Goal: Transaction & Acquisition: Subscribe to service/newsletter

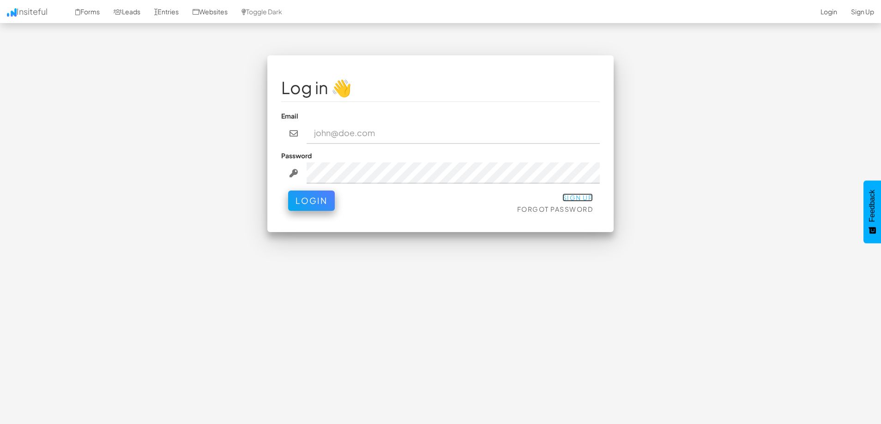
click at [581, 199] on link "Sign Up" at bounding box center [577, 197] width 31 height 8
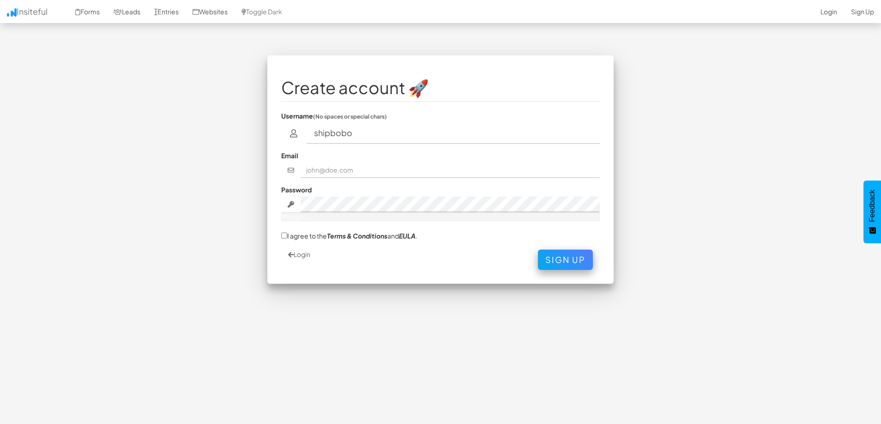
type input "shipbobo"
click at [387, 167] on input "text" at bounding box center [451, 171] width 300 height 16
paste input "herminiapequenofasm500031@hotmail.com"
type input "herminiapequenofasm500031@hotmail.com"
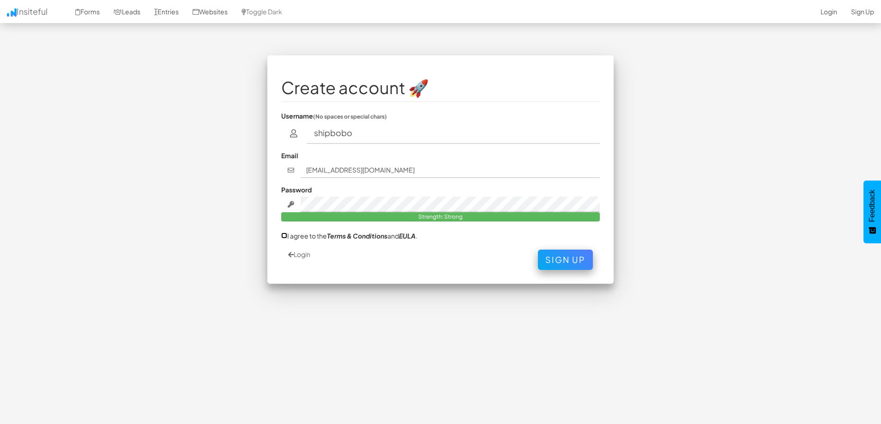
click at [283, 238] on input "I agree to the Terms & Conditions and EULA ." at bounding box center [284, 236] width 6 height 6
checkbox input "true"
click at [567, 261] on button "Sign Up" at bounding box center [565, 258] width 55 height 20
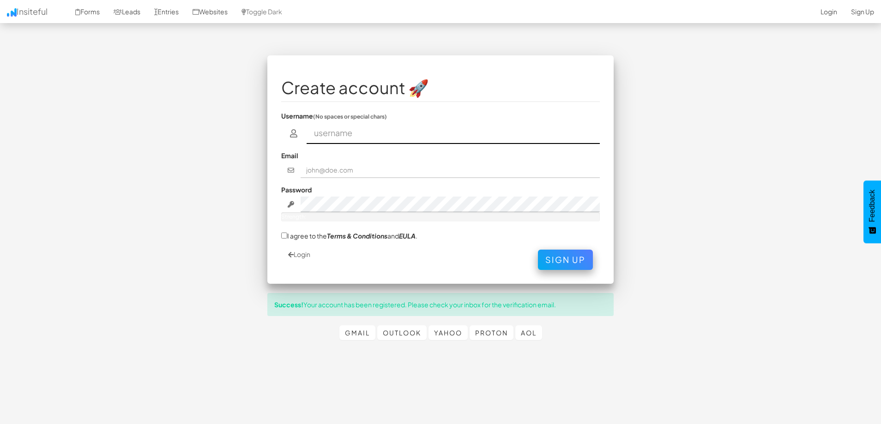
scroll to position [15, 0]
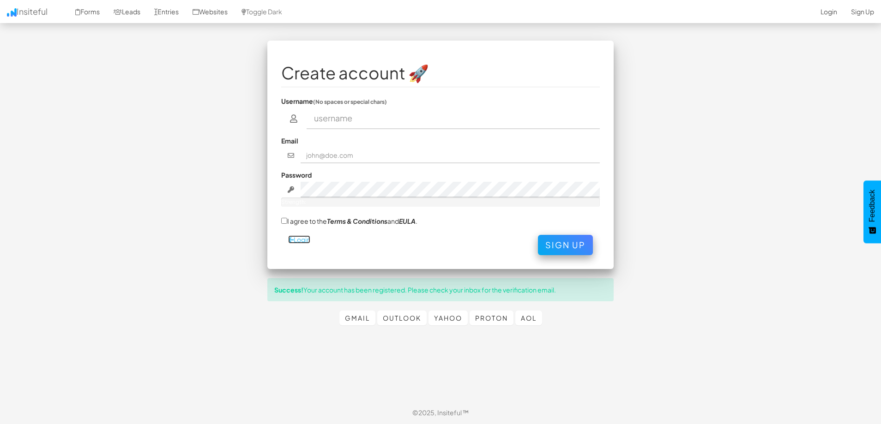
click at [302, 241] on link "Login" at bounding box center [299, 240] width 22 height 8
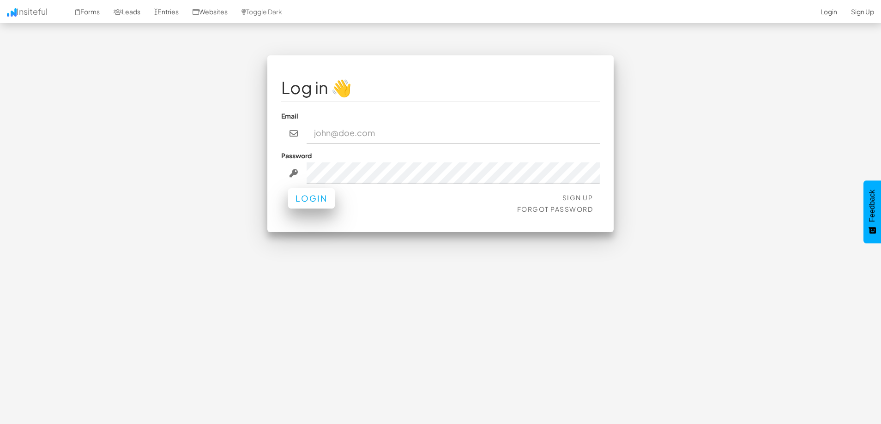
type input "[EMAIL_ADDRESS][DOMAIN_NAME]"
drag, startPoint x: 327, startPoint y: 199, endPoint x: 333, endPoint y: 205, distance: 8.5
click at [327, 199] on button "Login" at bounding box center [311, 198] width 47 height 20
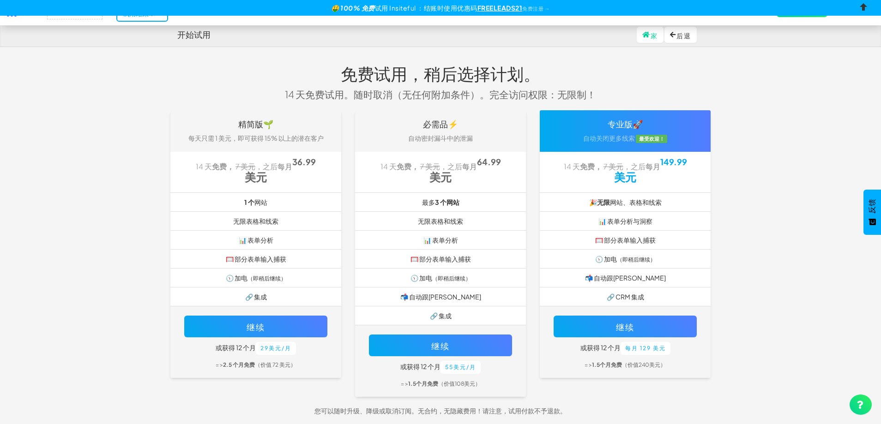
click at [865, 6] on input "checkbox" at bounding box center [864, 9] width 14 height 14
checkbox input "true"
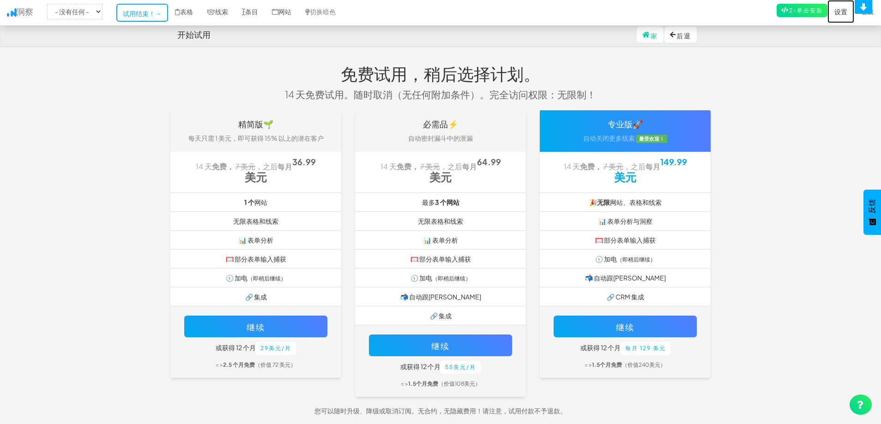
click at [839, 13] on font "设置" at bounding box center [840, 11] width 13 height 8
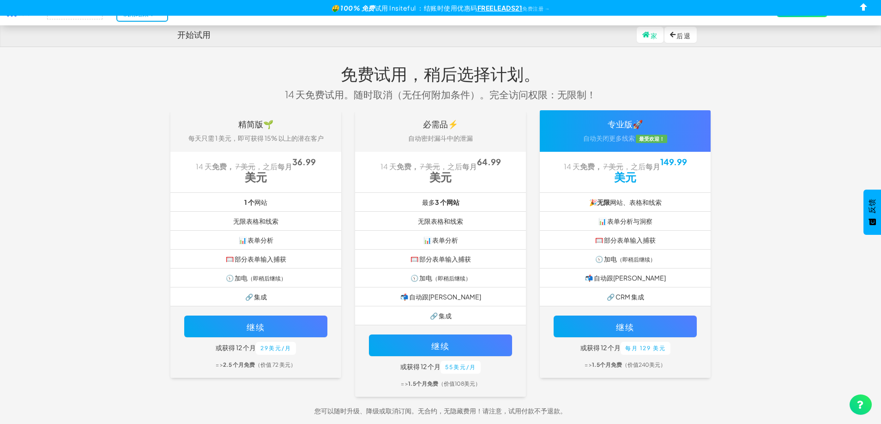
click at [857, 5] on div "🤑 100% 免费 试用 Insiteful ： 结账时 使用优惠码 FREELEADS21 免费注册 →" at bounding box center [440, 8] width 881 height 16
click at [860, 6] on input "checkbox" at bounding box center [864, 9] width 14 height 14
checkbox input "true"
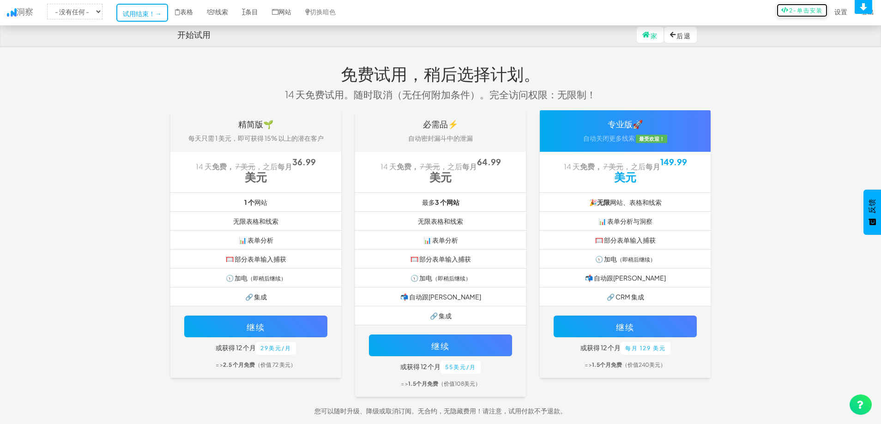
click at [807, 11] on font "2-单击安装" at bounding box center [806, 10] width 34 height 7
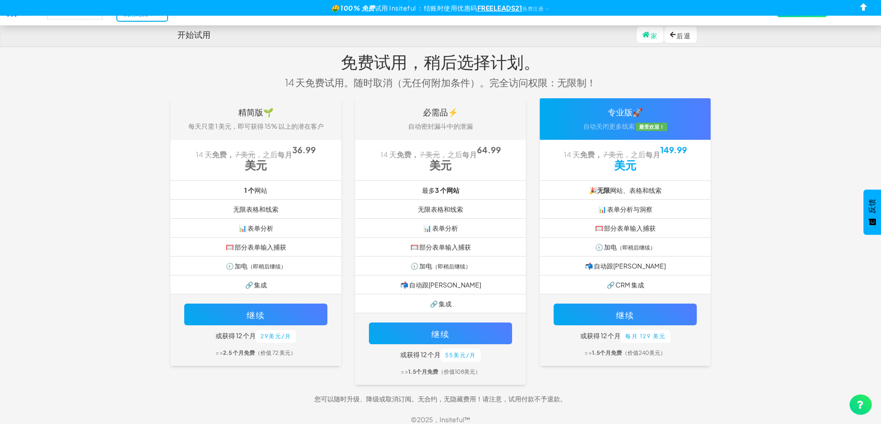
scroll to position [19, 0]
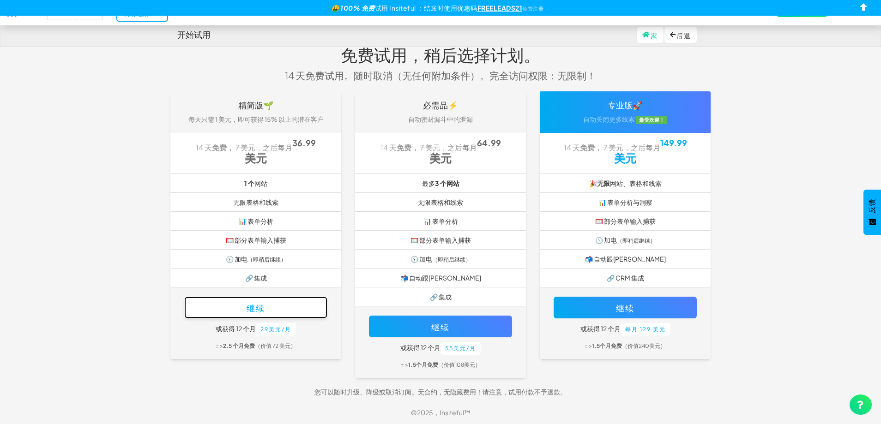
click at [266, 299] on button "继续" at bounding box center [255, 308] width 143 height 22
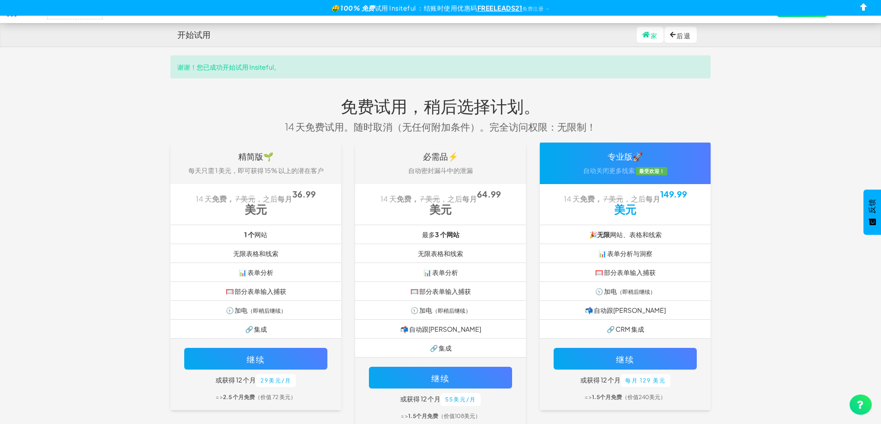
click at [745, 104] on body "开始试用 家 后退 切换导航 洞察 - 没有任何 - 表格 线索 条目 网站 切换暗色 2-单击安装 设置 报名 登出 谢谢！您已成功开始试用 Insitef…" at bounding box center [440, 238] width 881 height 476
click at [860, 7] on input "checkbox" at bounding box center [864, 9] width 14 height 14
checkbox input "true"
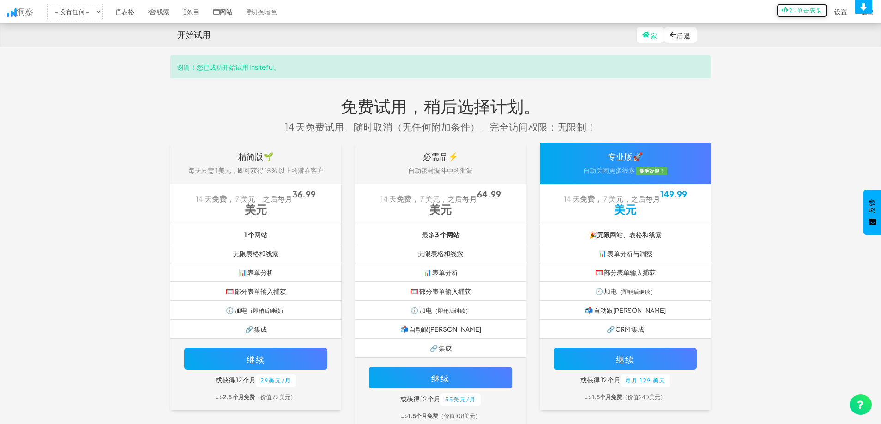
click at [800, 10] on font "2-单击安装" at bounding box center [806, 10] width 34 height 7
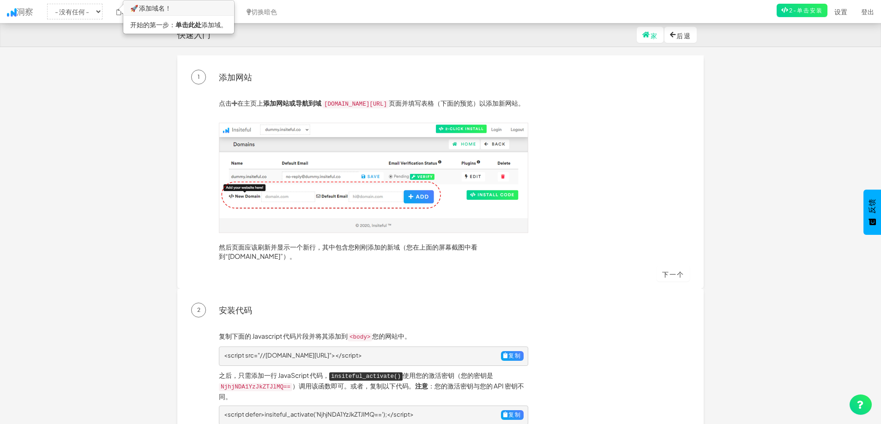
click at [629, 136] on div "点击 在主页上 添加网站或导航到 域 app.insiteful.co/domains 页面并填写表格（下面的预览）以添加新网站。 然后页面应该刷新并显示一个…" at bounding box center [454, 181] width 485 height 167
click at [188, 24] on font "单击此处" at bounding box center [188, 24] width 26 height 8
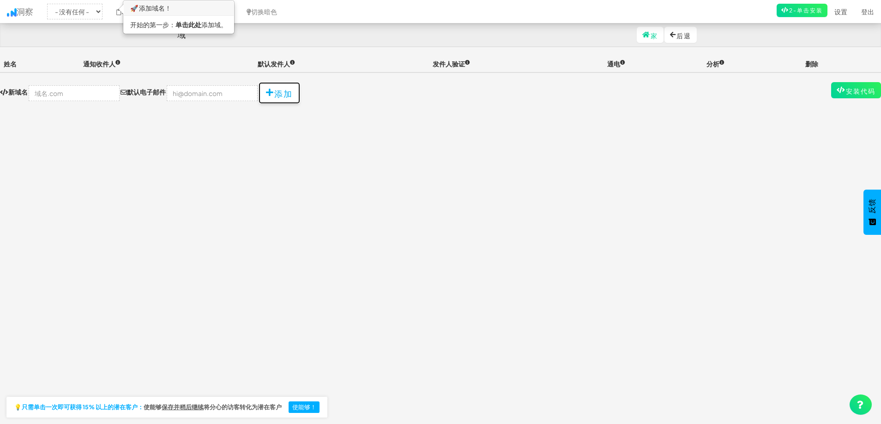
click at [259, 99] on button "添加" at bounding box center [280, 93] width 42 height 22
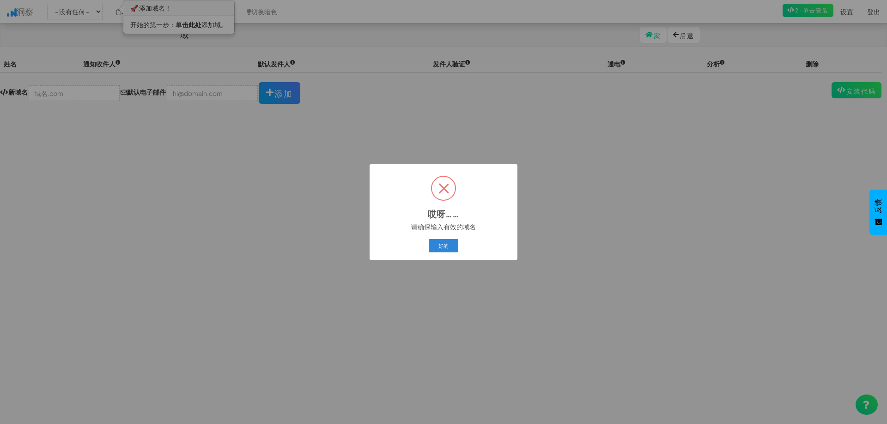
click at [437, 189] on span at bounding box center [443, 188] width 23 height 23
click at [447, 189] on span at bounding box center [443, 188] width 23 height 23
click at [444, 244] on font "好的" at bounding box center [443, 246] width 10 height 6
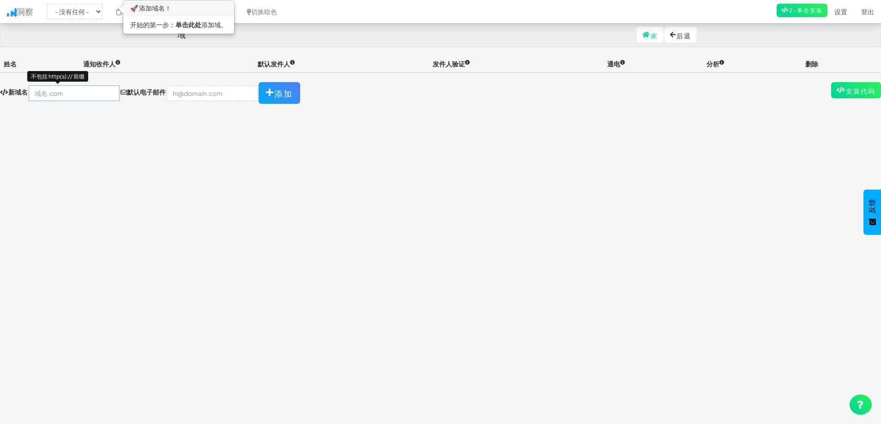
click at [69, 94] on input "text" at bounding box center [74, 93] width 91 height 16
type input "[DOMAIN_NAME]"
click at [274, 93] on font "添加" at bounding box center [283, 93] width 18 height 11
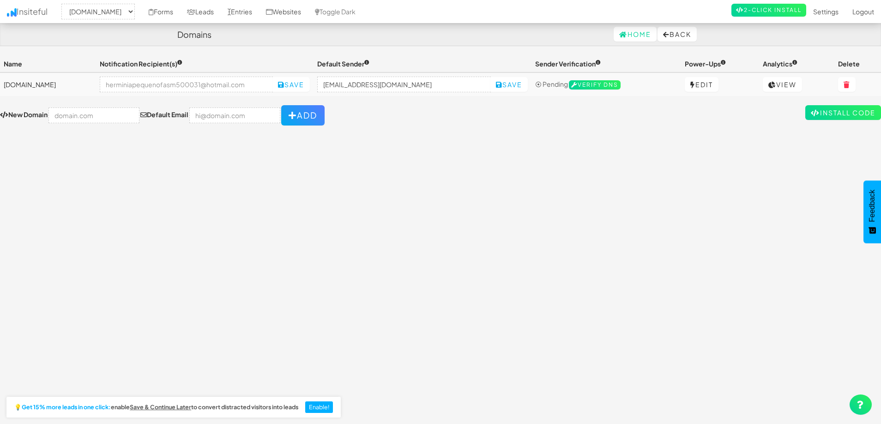
select select "2447"
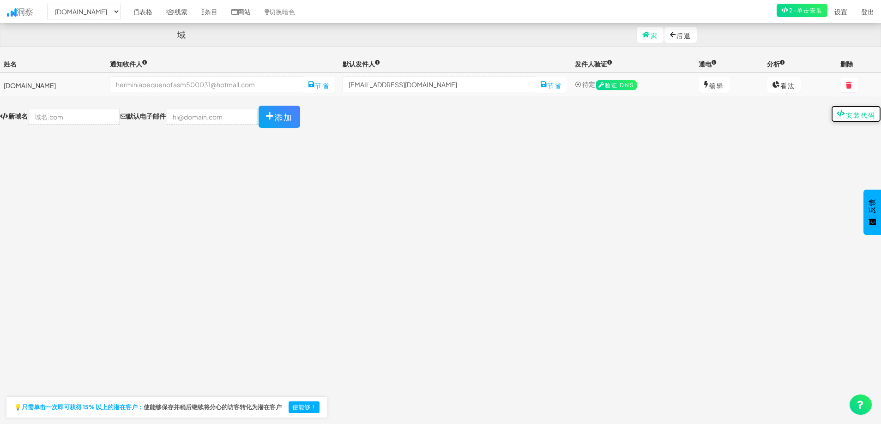
click at [843, 116] on icon at bounding box center [841, 113] width 9 height 6
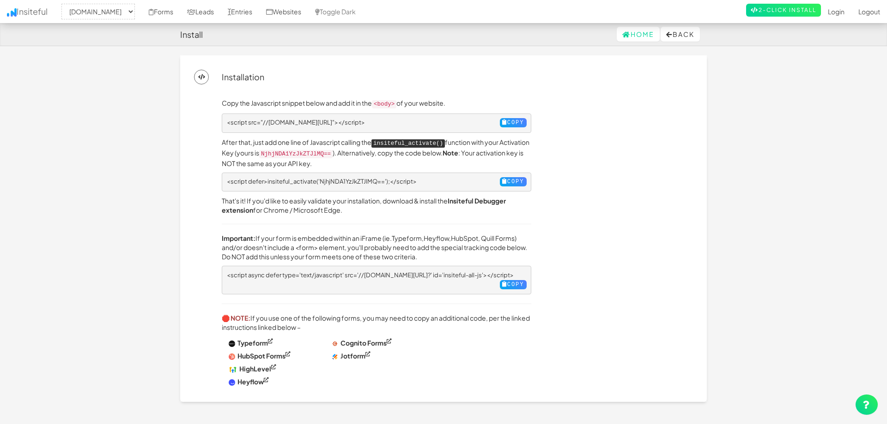
select select "2447"
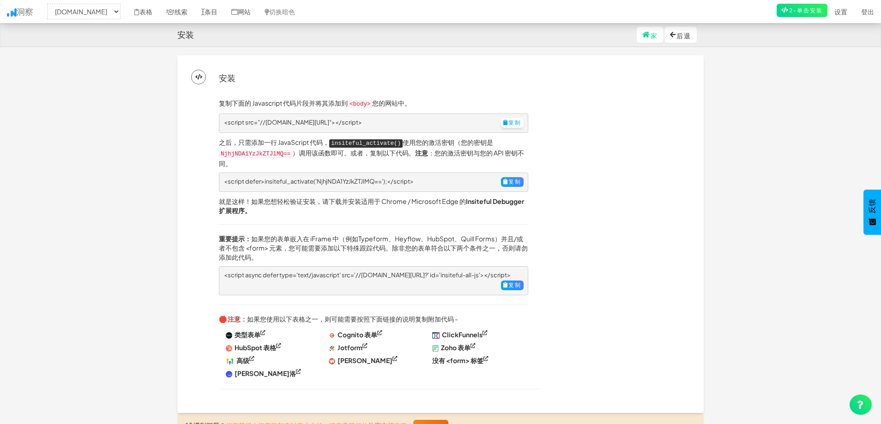
click at [513, 123] on font "复制" at bounding box center [514, 122] width 13 height 7
drag, startPoint x: 371, startPoint y: 103, endPoint x: 350, endPoint y: 103, distance: 21.2
click at [350, 103] on code "<body>" at bounding box center [360, 104] width 24 height 8
copy code "<body>"
click at [513, 121] on font "复制" at bounding box center [514, 122] width 13 height 7
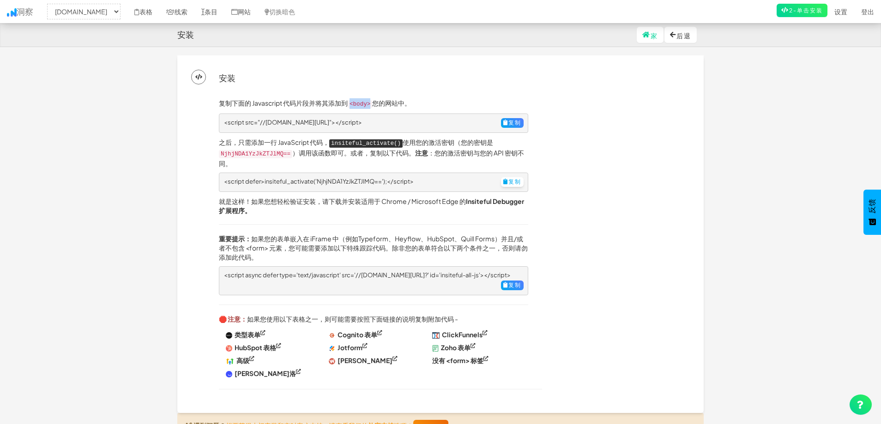
click at [508, 178] on font "复制" at bounding box center [514, 181] width 13 height 7
click at [27, 13] on font "洞察" at bounding box center [25, 11] width 17 height 11
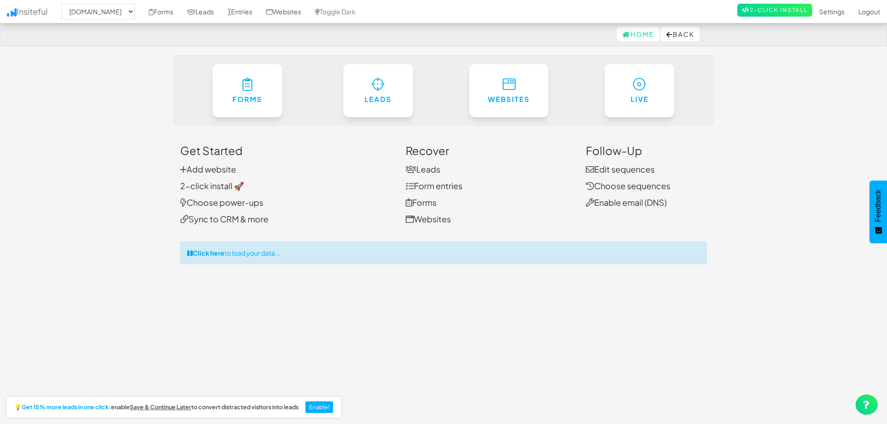
select select "2447"
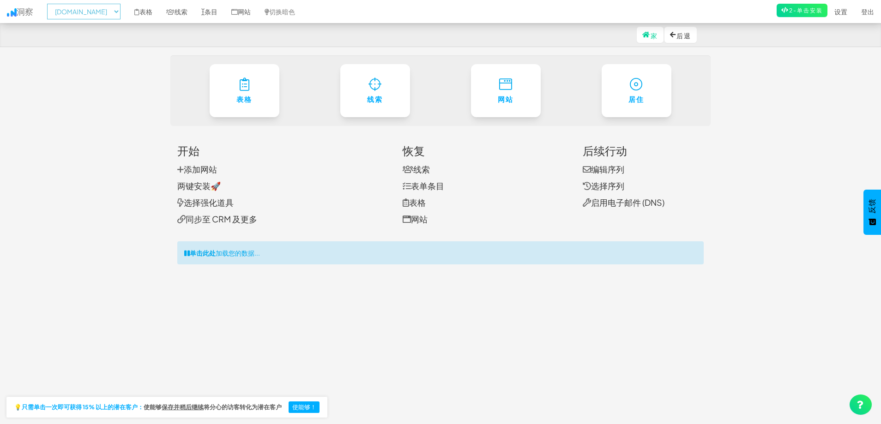
click at [92, 11] on select "- 没有任何 - shipbobo.com" at bounding box center [83, 12] width 73 height 16
click at [49, 4] on select "- 没有任何 - shipbobo.com" at bounding box center [83, 12] width 73 height 16
click at [800, 12] on font "2-单击安装" at bounding box center [806, 10] width 34 height 7
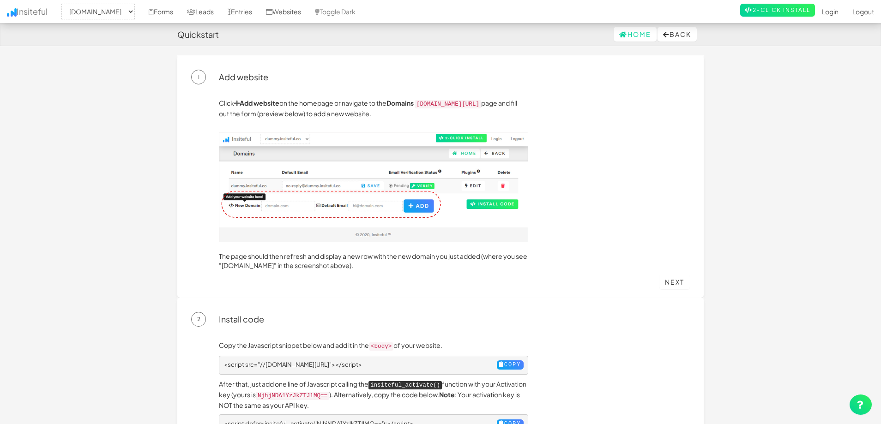
select select "2447"
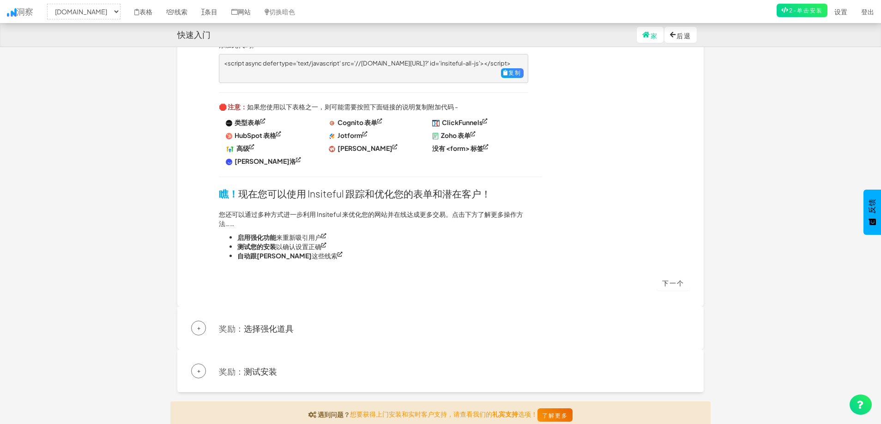
scroll to position [508, 0]
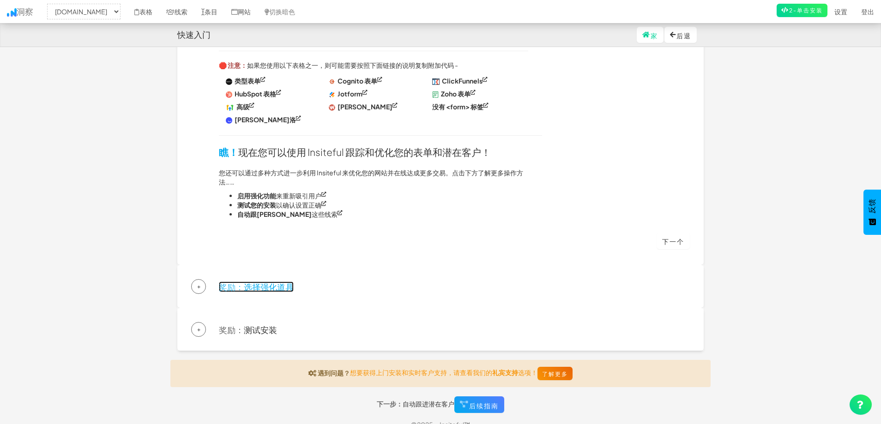
click at [221, 290] on font "奖励：" at bounding box center [231, 287] width 25 height 11
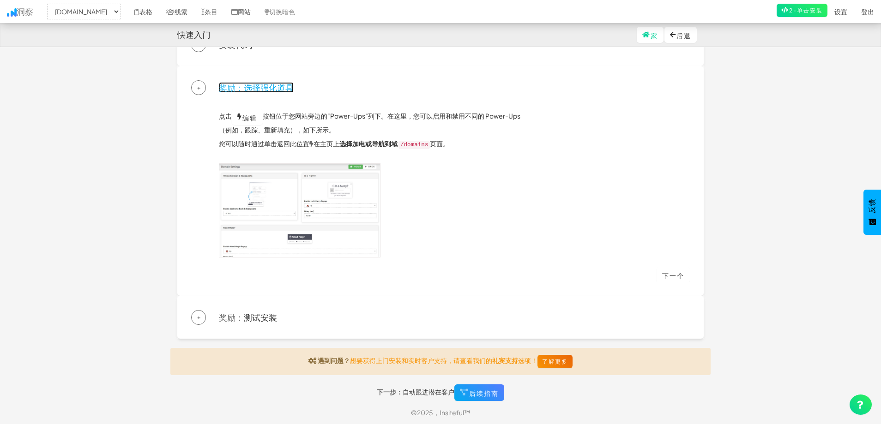
scroll to position [68, 0]
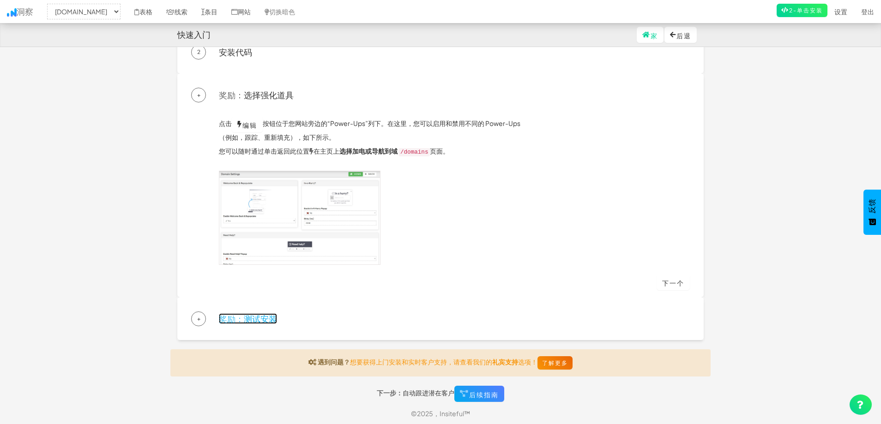
click at [260, 317] on font "测试安装" at bounding box center [260, 319] width 33 height 11
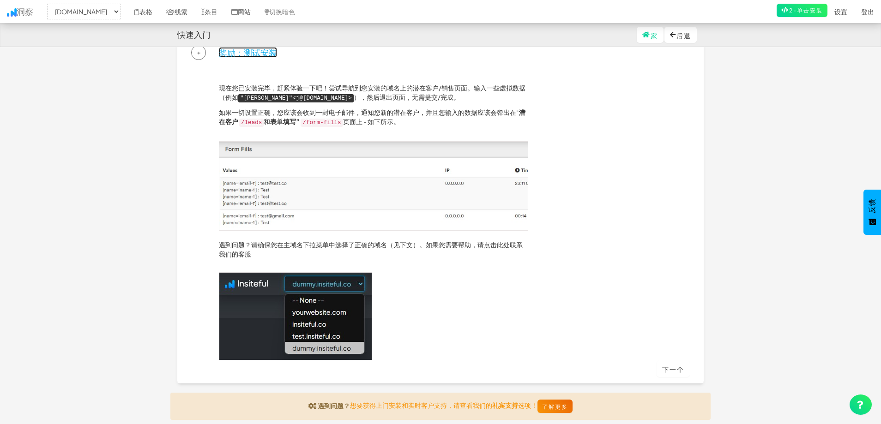
scroll to position [196, 0]
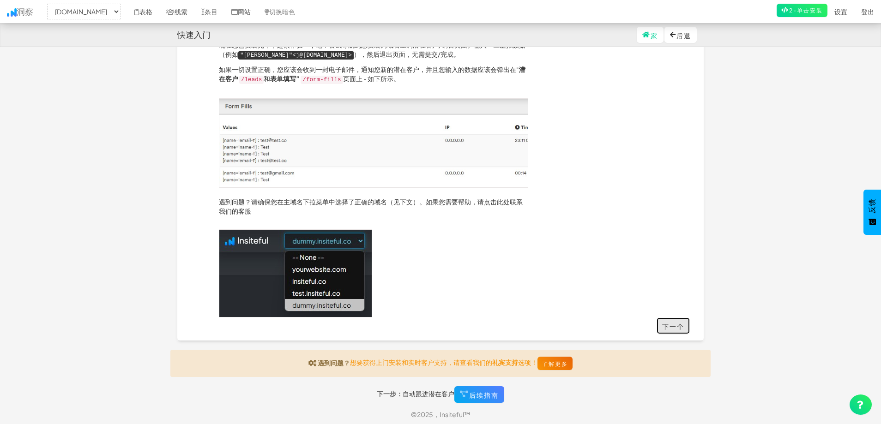
click at [683, 323] on font "下一个" at bounding box center [673, 327] width 22 height 8
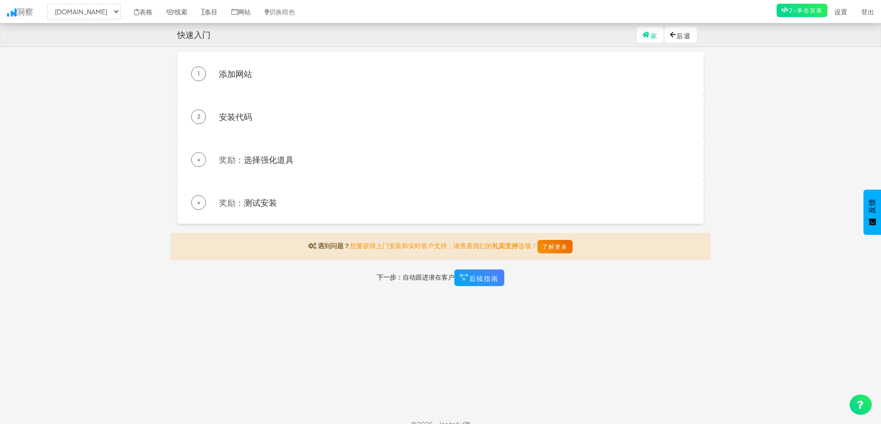
scroll to position [0, 0]
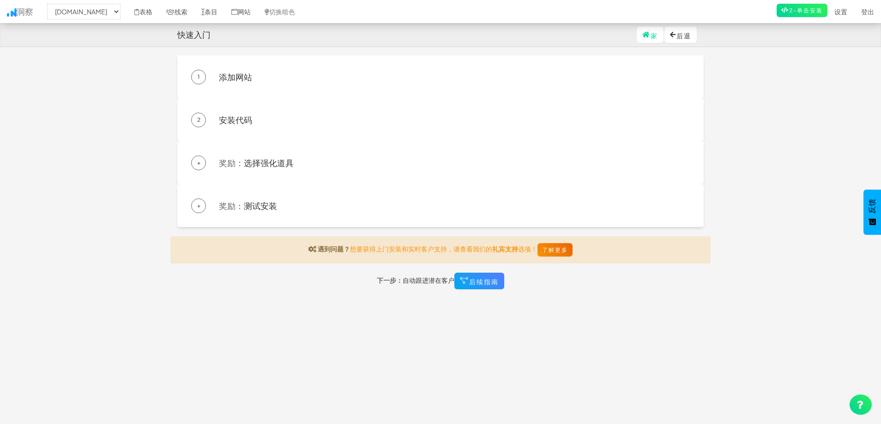
drag, startPoint x: 89, startPoint y: 20, endPoint x: 91, endPoint y: 16, distance: 4.8
click at [89, 19] on div "- 没有任何 - shipbobo.com 表格 线索 条目 网站 切换暗色 2-单击安装 设置 报名 登出" at bounding box center [440, 11] width 867 height 23
click at [91, 13] on select "- 没有任何 - shipbobo.com" at bounding box center [83, 12] width 73 height 16
click at [49, 4] on select "- 没有任何 - shipbobo.com" at bounding box center [83, 12] width 73 height 16
click at [170, 12] on icon at bounding box center [170, 12] width 8 height 6
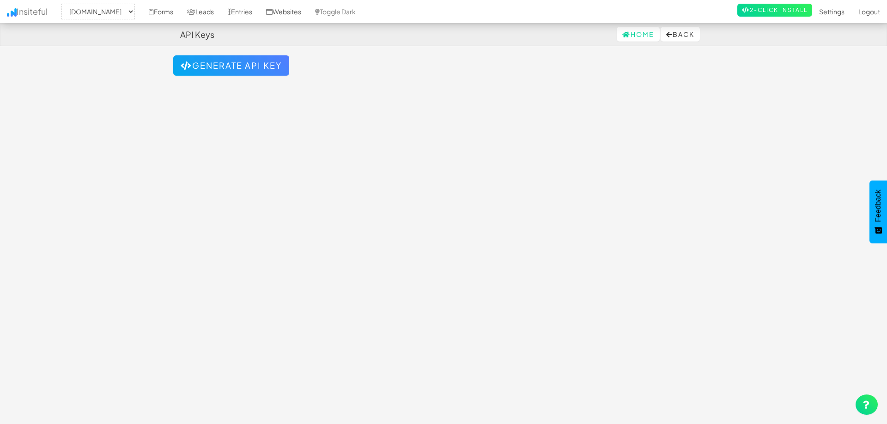
select select "2447"
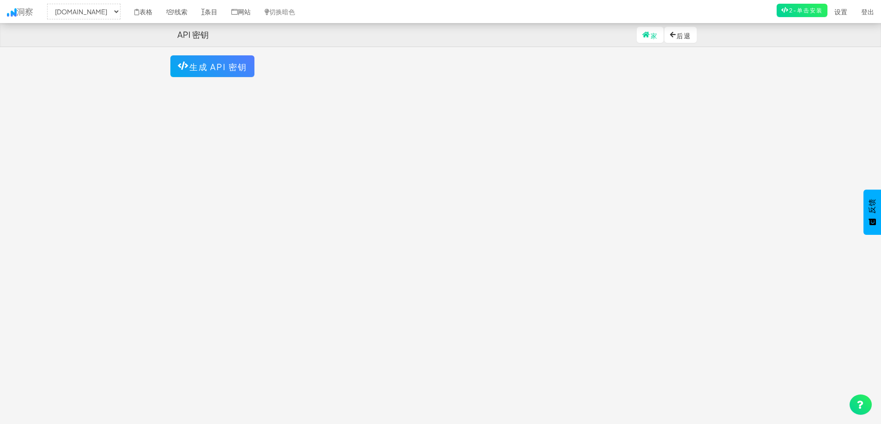
click at [468, 112] on div "切换导航 洞察 - 没有任何 - [DOMAIN_NAME] 表格 线索 条目 网站 切换暗色 2-单击安装 设置 报名 登出 生成 API 密钥" at bounding box center [440, 235] width 540 height 361
click at [208, 69] on font "生成 API 密钥" at bounding box center [218, 66] width 58 height 11
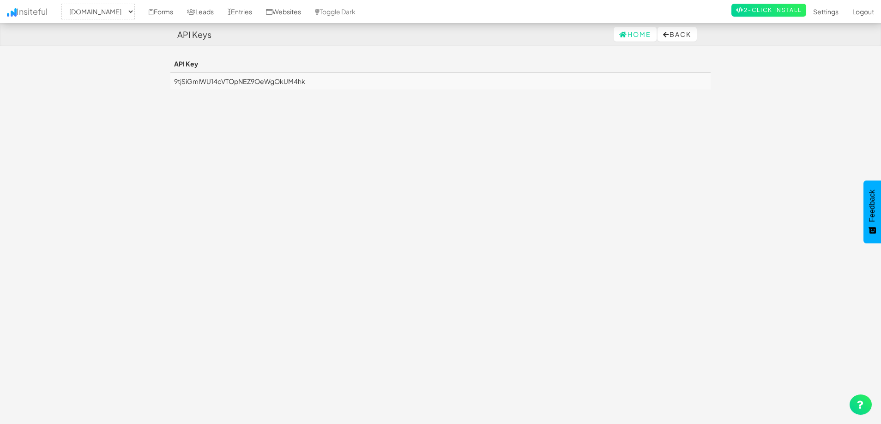
select select "2447"
drag, startPoint x: 379, startPoint y: 84, endPoint x: 143, endPoint y: 89, distance: 236.0
click at [143, 89] on body "API Keys Home Back Toggle navigation Insiteful -- None -- [DOMAIN_NAME] Forms L…" at bounding box center [440, 219] width 881 height 439
copy table "API Key 9tjSiGmlWU14cVTOpNEZ9OeWgOkUM4hk"
drag, startPoint x: 326, startPoint y: 88, endPoint x: 279, endPoint y: 82, distance: 47.0
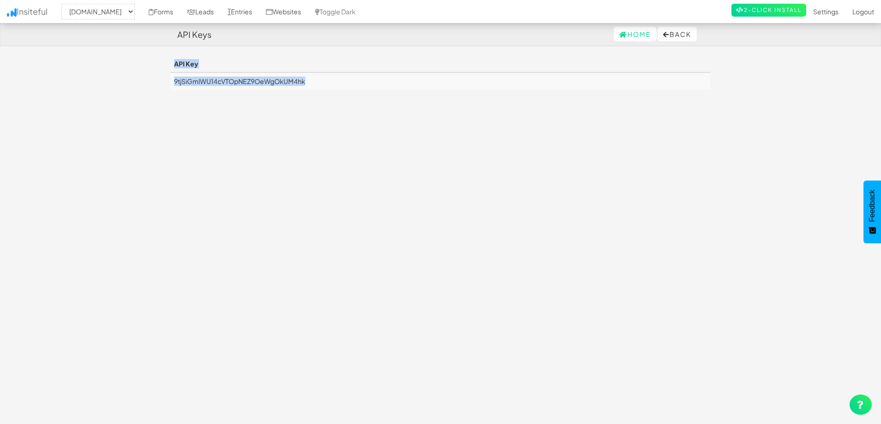
click at [326, 87] on td "9tjSiGmlWU14cVTOpNEZ9OeWgOkUM4hk" at bounding box center [440, 81] width 540 height 17
click at [242, 81] on td "9tjSiGmlWU14cVTOpNEZ9OeWgOkUM4hk" at bounding box center [440, 81] width 540 height 17
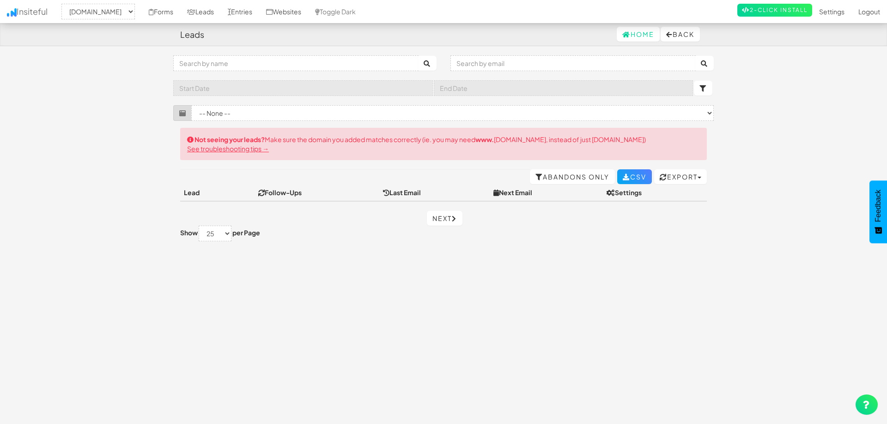
select select "2447"
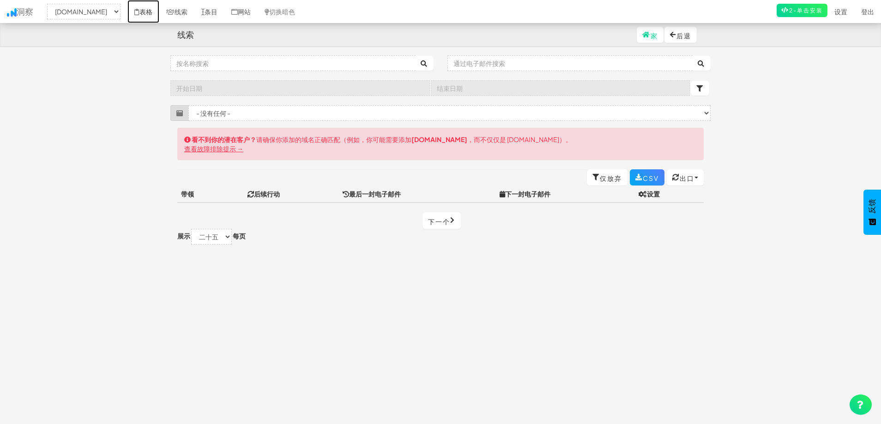
click at [140, 12] on font "表格" at bounding box center [145, 11] width 13 height 8
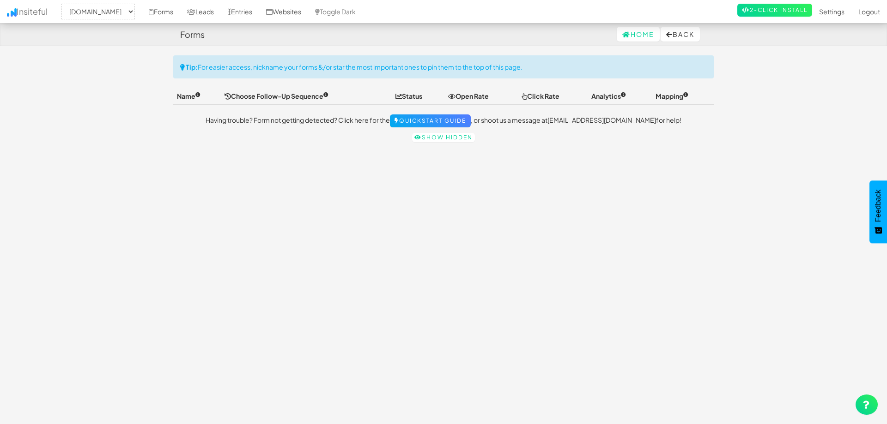
select select "2447"
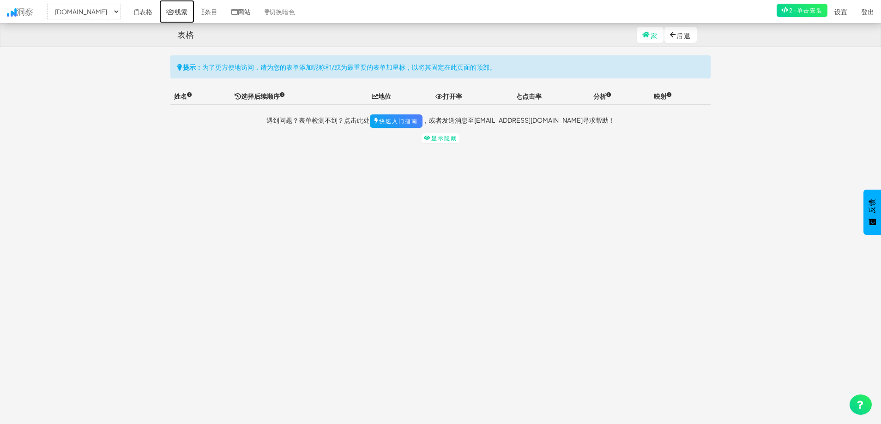
click at [179, 10] on font "线索" at bounding box center [181, 11] width 13 height 8
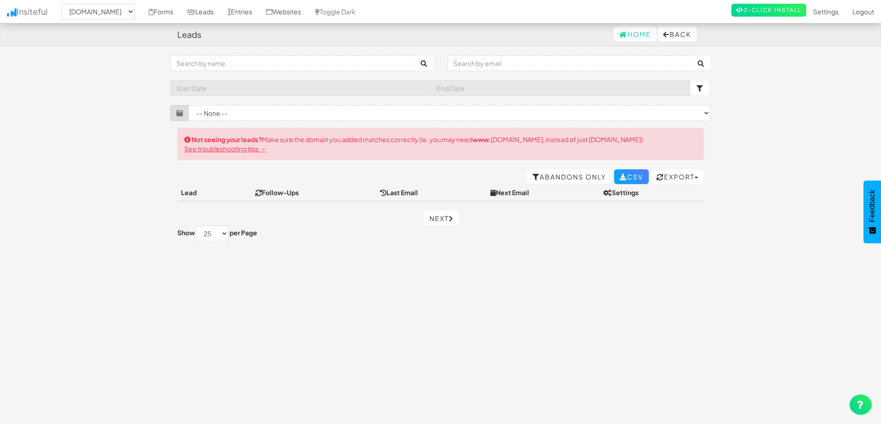
select select "2447"
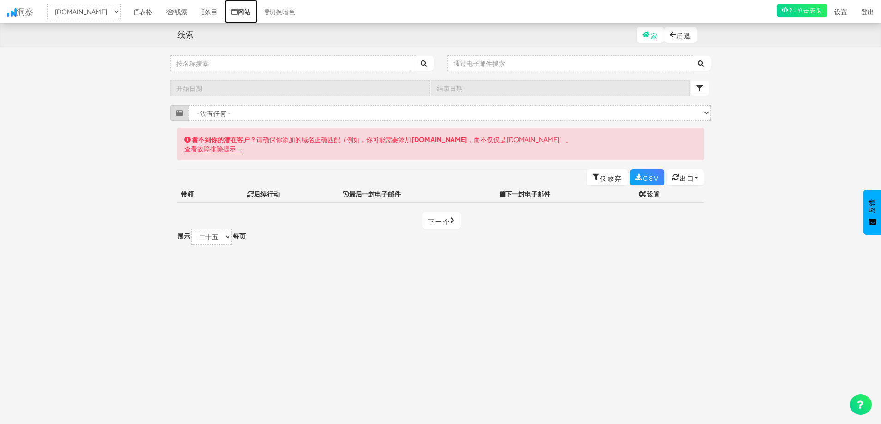
click at [238, 12] on icon at bounding box center [234, 12] width 6 height 6
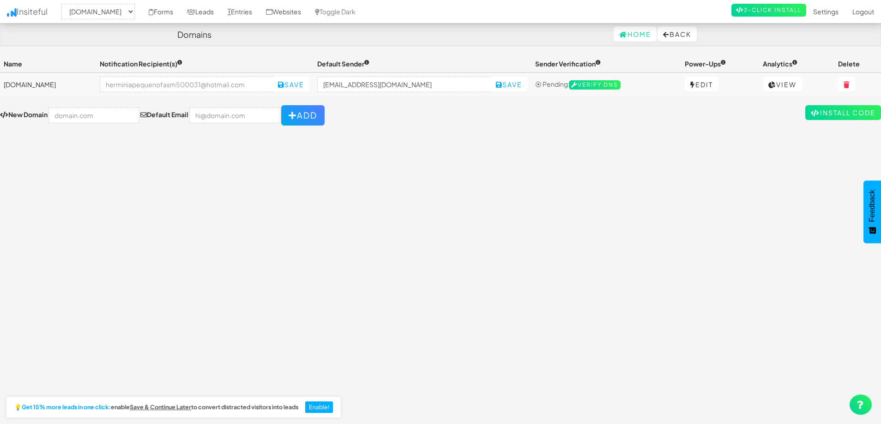
select select "2447"
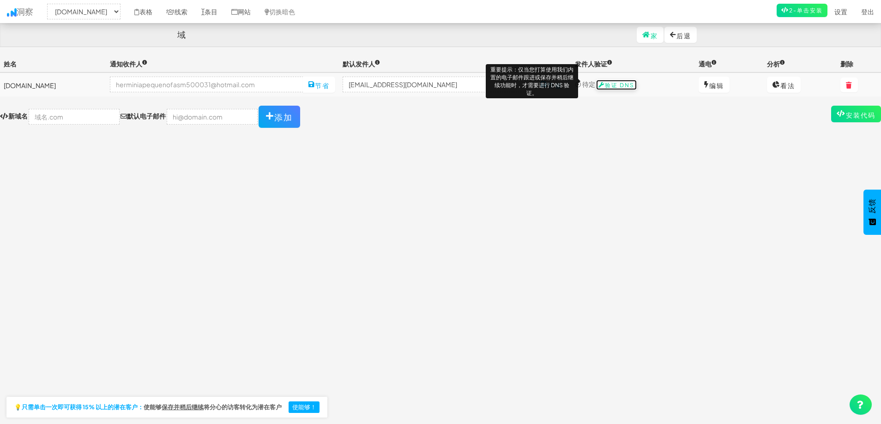
click at [605, 85] on font "验证 DNS" at bounding box center [620, 85] width 30 height 7
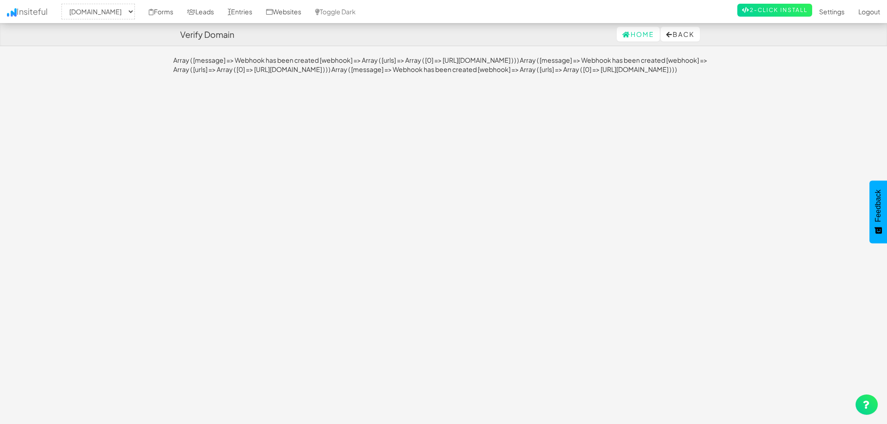
select select "2447"
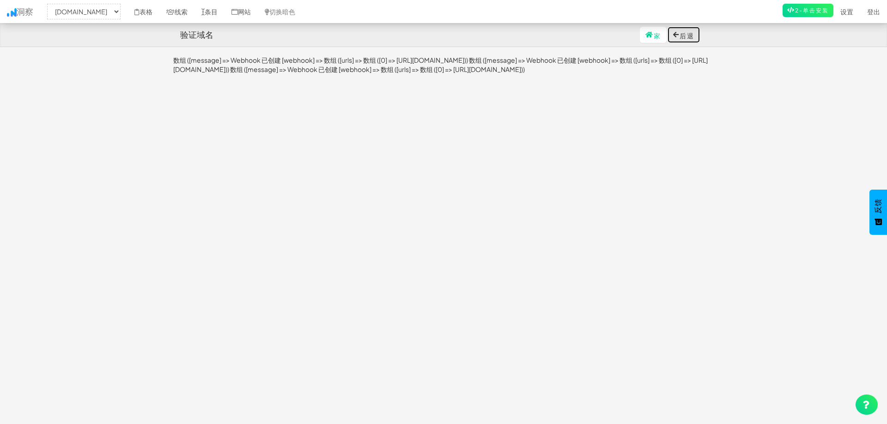
click at [685, 36] on font "后退" at bounding box center [686, 35] width 15 height 8
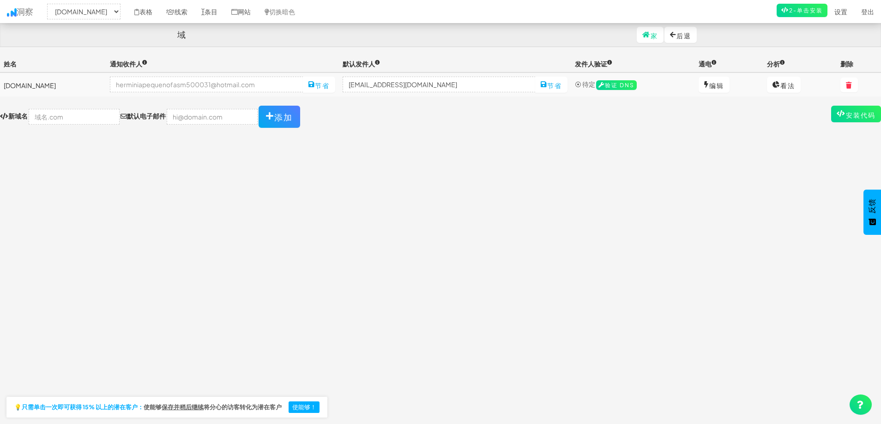
select select "2447"
click at [237, 12] on icon at bounding box center [234, 12] width 6 height 6
select select "2447"
click at [182, 12] on font "线索" at bounding box center [181, 11] width 13 height 8
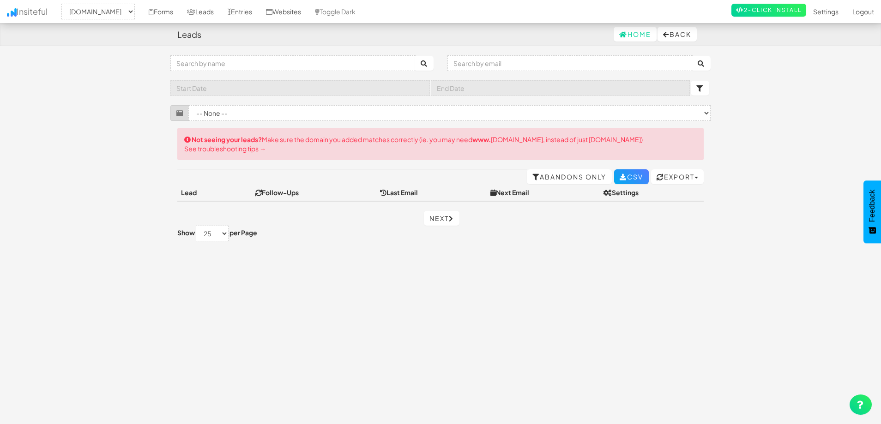
select select "2447"
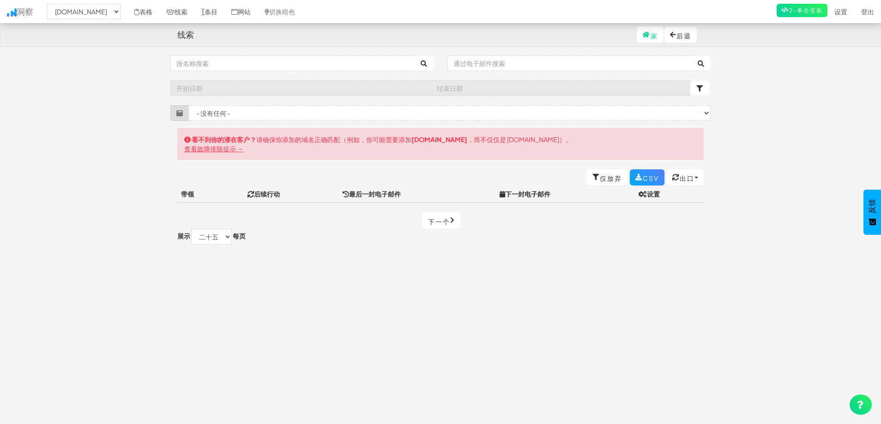
click at [435, 141] on font "www.yourwebsite.com" at bounding box center [439, 139] width 56 height 8
click at [91, 13] on select "- 没有任何 - shipbobo.com" at bounding box center [83, 12] width 73 height 16
click at [49, 4] on select "- 没有任何 - shipbobo.com" at bounding box center [83, 12] width 73 height 16
click at [106, 8] on select "- 没有任何 - shipbobo.com" at bounding box center [83, 12] width 73 height 16
click at [49, 4] on select "- 没有任何 - shipbobo.com" at bounding box center [83, 12] width 73 height 16
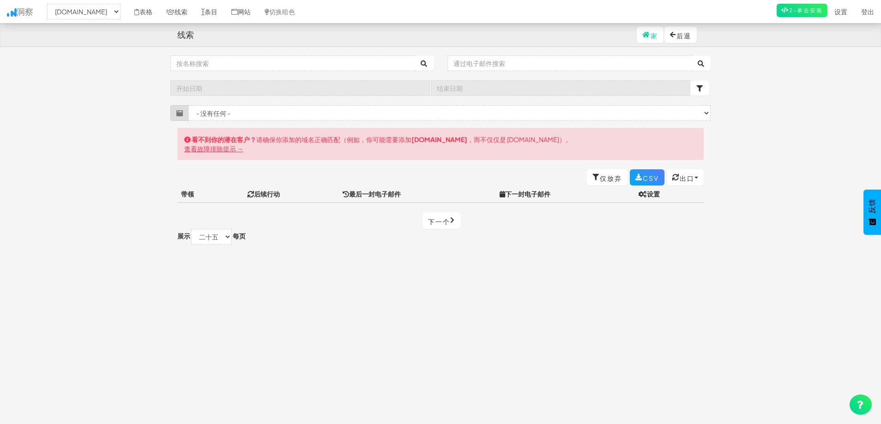
click at [361, 138] on font "请确保你添加的域名正确匹配（例如，你可能需要添加" at bounding box center [333, 139] width 155 height 8
click at [220, 146] on font "查看故障排除提示 →" at bounding box center [213, 149] width 59 height 8
click at [88, 10] on select "- 没有任何 - shipbobo.com" at bounding box center [83, 12] width 73 height 16
click at [677, 38] on font "后退" at bounding box center [684, 35] width 15 height 8
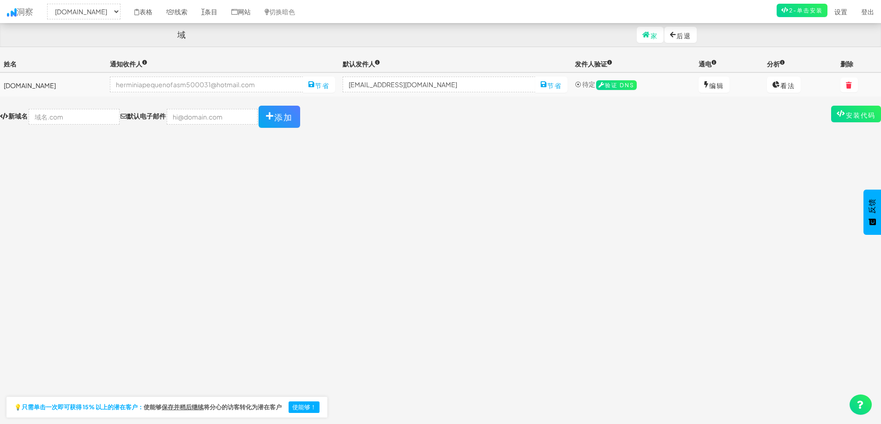
select select "2447"
click at [39, 80] on td "[DOMAIN_NAME]" at bounding box center [53, 85] width 106 height 24
click at [56, 121] on input "text" at bounding box center [74, 117] width 91 height 16
click at [38, 116] on input "[DOMAIN_NAME]" at bounding box center [74, 117] width 91 height 16
click at [35, 115] on input "[DOMAIN_NAME]" at bounding box center [74, 117] width 91 height 16
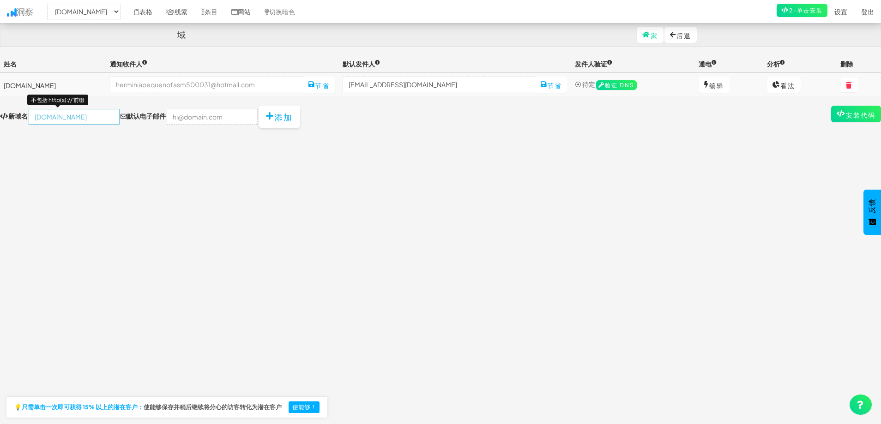
type input "[DOMAIN_NAME]"
click at [274, 117] on font "添加" at bounding box center [283, 117] width 18 height 11
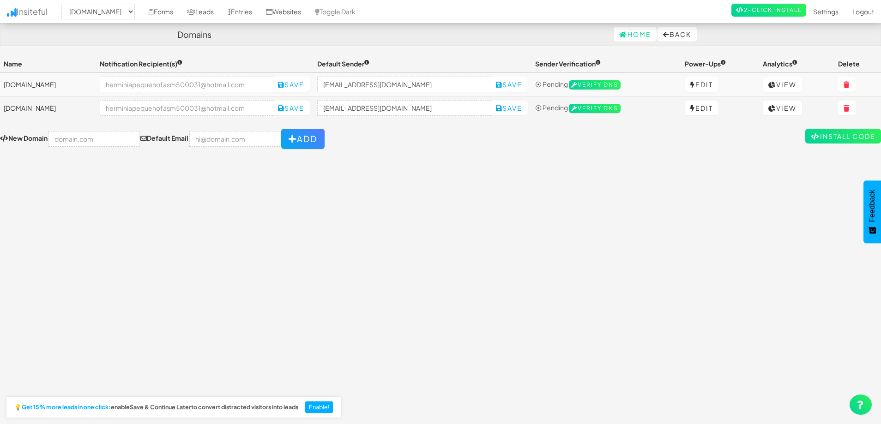
select select "2447"
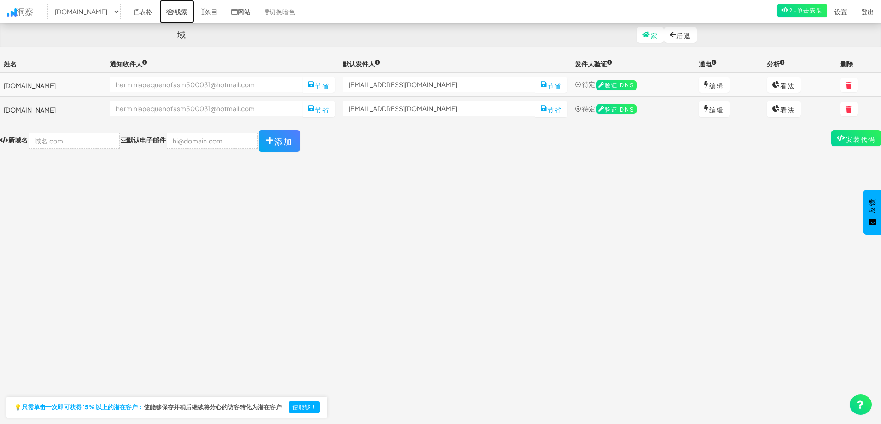
click at [187, 13] on font "线索" at bounding box center [181, 11] width 13 height 8
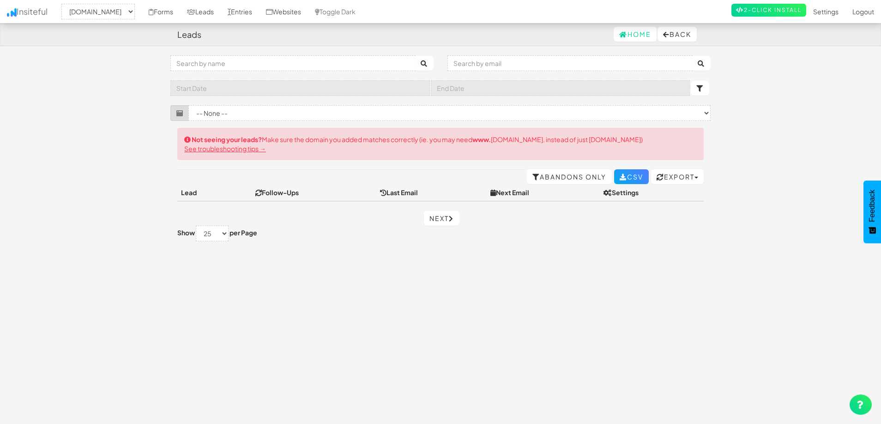
select select "2447"
